Goal: Transaction & Acquisition: Obtain resource

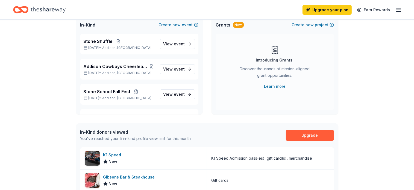
scroll to position [44, 0]
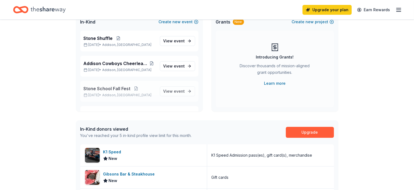
click at [100, 89] on span "Stone School Fall Fest" at bounding box center [107, 88] width 47 height 7
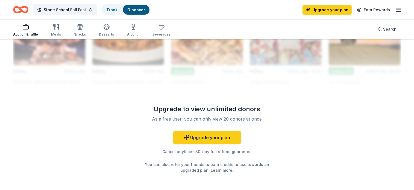
scroll to position [508, 0]
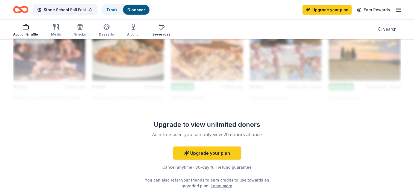
click at [153, 35] on div "Beverages" at bounding box center [162, 34] width 18 height 4
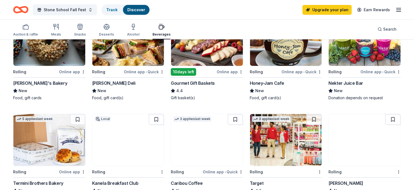
scroll to position [88, 0]
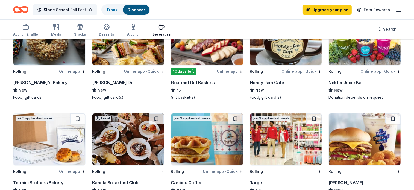
click at [108, 71] on div "Rolling" at bounding box center [107, 71] width 31 height 7
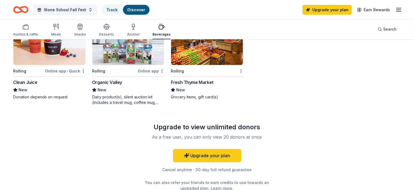
scroll to position [405, 0]
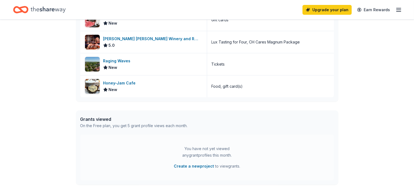
scroll to position [175, 0]
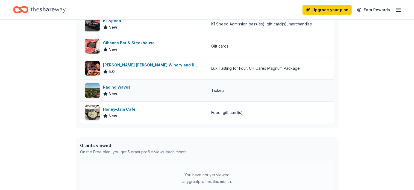
click at [119, 85] on div "Raging Waves" at bounding box center [118, 87] width 30 height 7
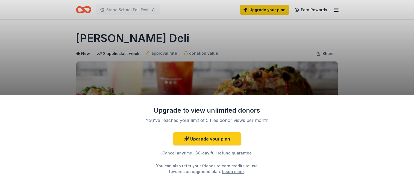
click at [389, 35] on div "Upgrade to view unlimited donors You've reached your limit of 5 free donor view…" at bounding box center [207, 95] width 414 height 190
click at [238, 71] on div "Upgrade to view unlimited donors You've reached your limit of 5 free donor view…" at bounding box center [207, 95] width 414 height 190
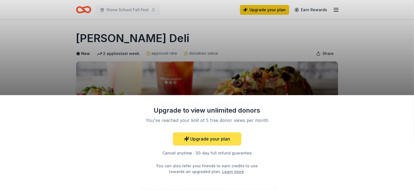
click at [205, 139] on link "Upgrade your plan" at bounding box center [207, 138] width 68 height 13
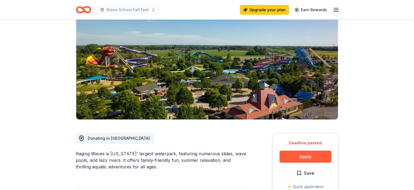
scroll to position [88, 0]
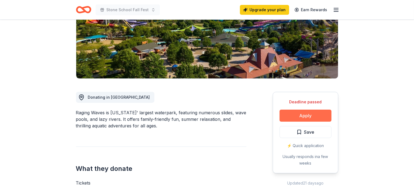
click at [303, 115] on button "Apply" at bounding box center [306, 116] width 52 height 12
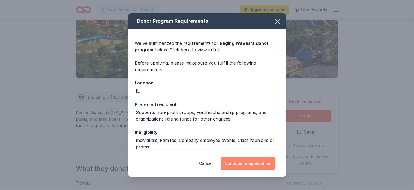
click at [237, 167] on button "Continue to application" at bounding box center [248, 163] width 54 height 13
